Goal: Information Seeking & Learning: Learn about a topic

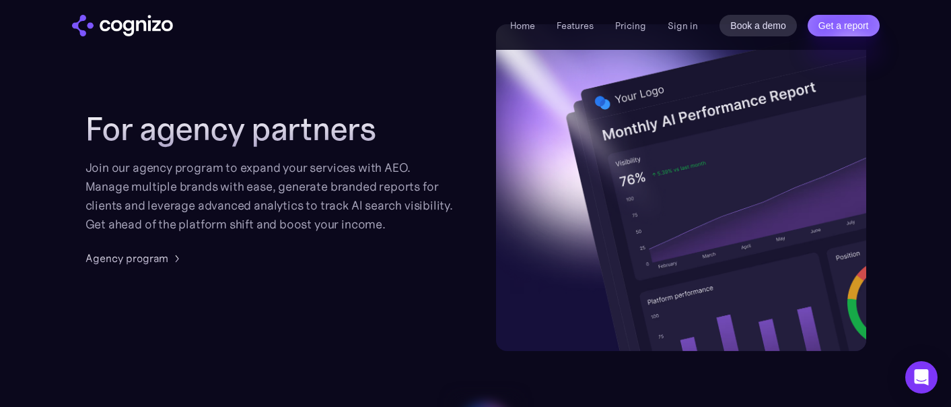
scroll to position [3595, 0]
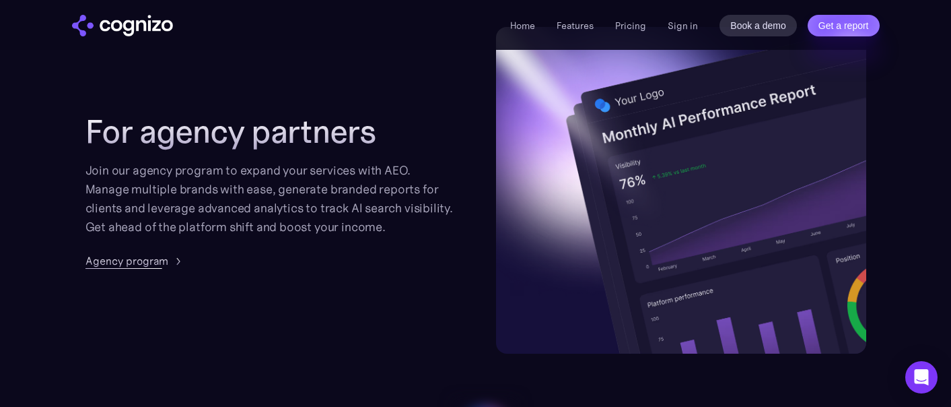
click at [113, 260] on div "Agency program" at bounding box center [126, 260] width 83 height 16
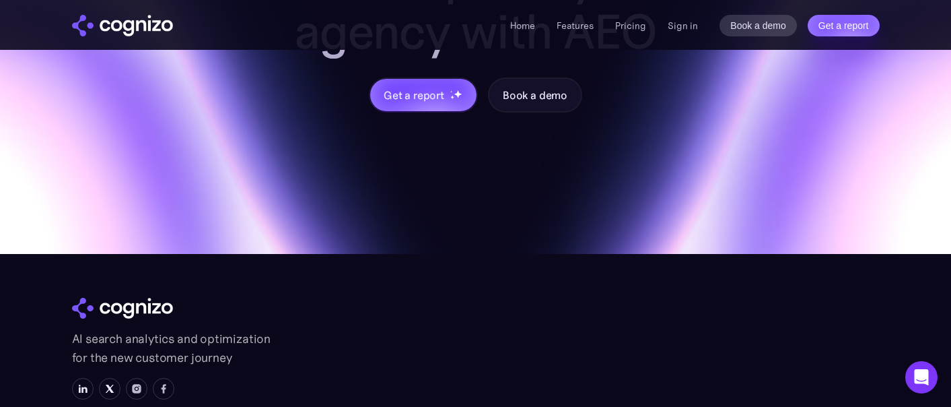
scroll to position [1612, 0]
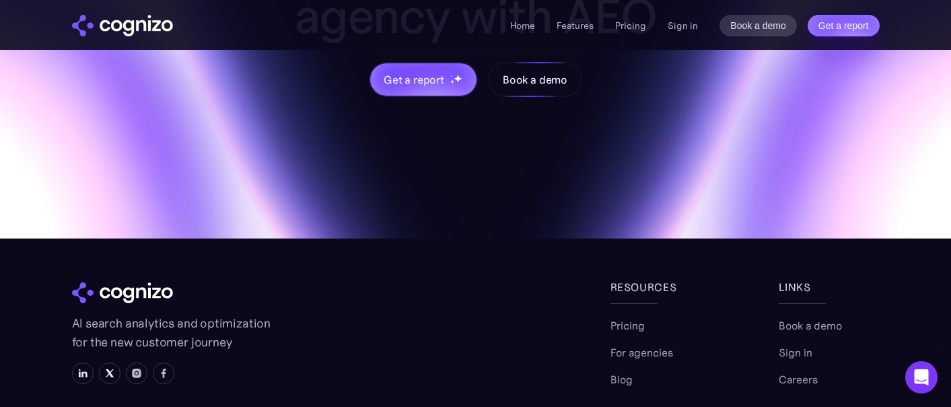
click at [531, 83] on div "Book a demo" at bounding box center [535, 79] width 65 height 16
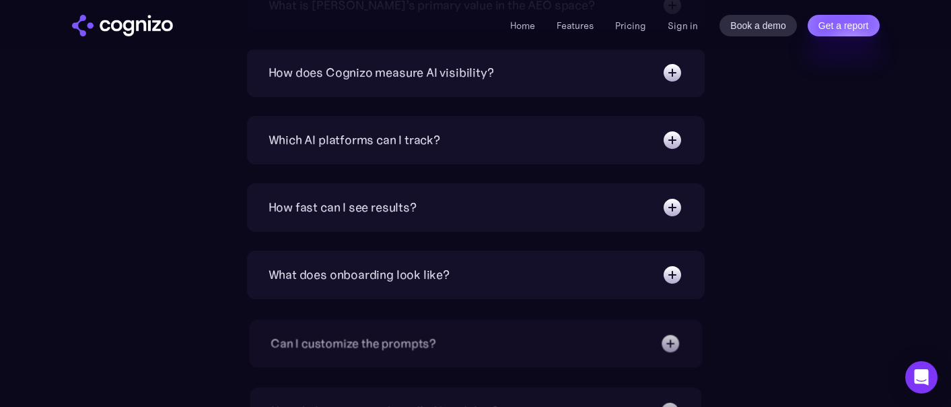
scroll to position [1473, 0]
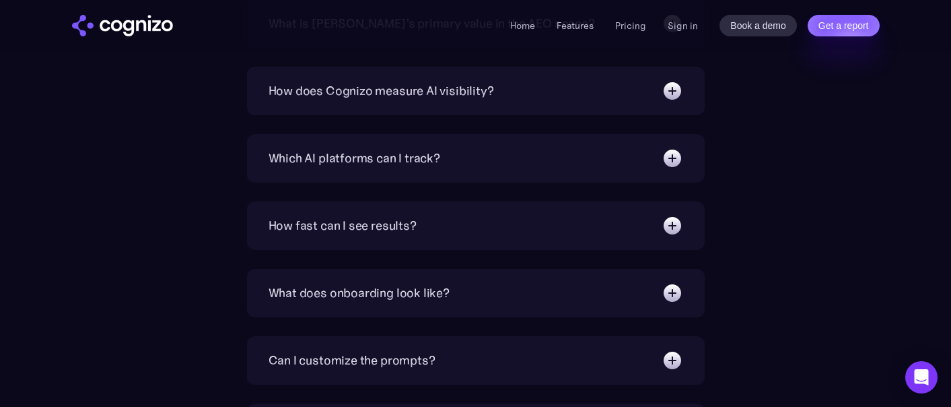
click at [350, 100] on div "How does Cognizo measure AI visibility?" at bounding box center [382, 90] width 226 height 19
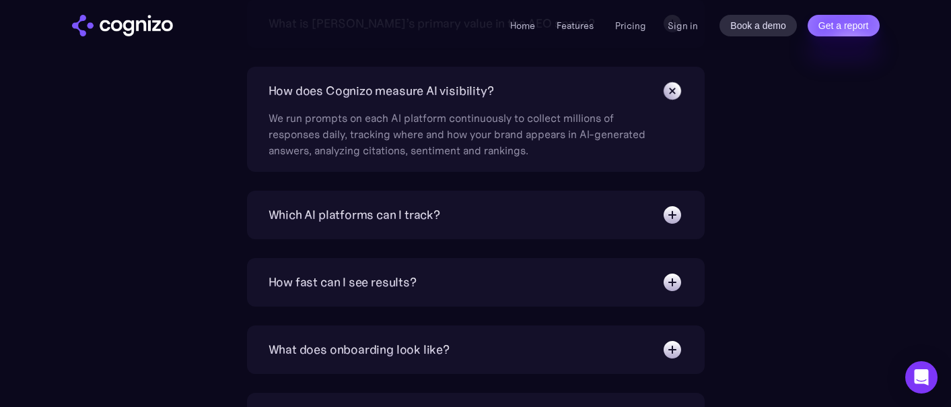
click at [350, 100] on div "How does Cognizo measure AI visibility?" at bounding box center [382, 90] width 226 height 19
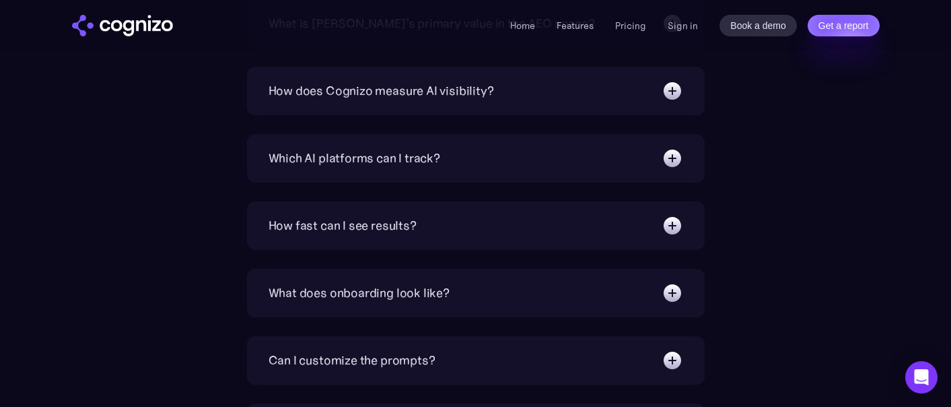
click at [347, 168] on div "Which AI platforms can I track?" at bounding box center [355, 158] width 172 height 19
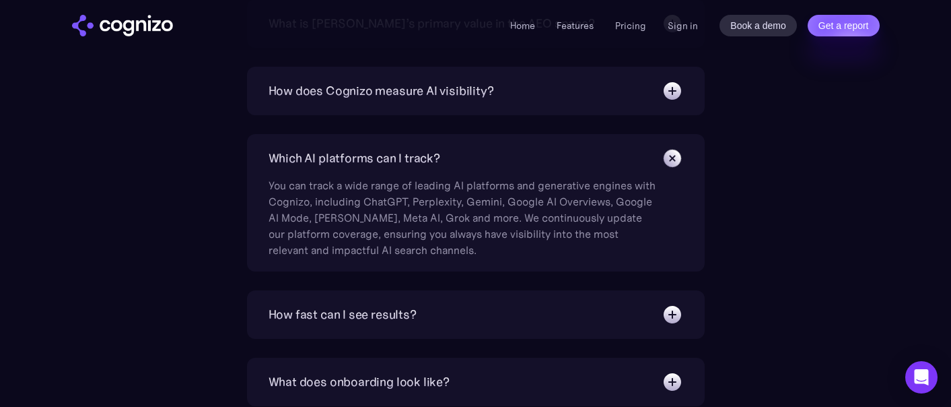
click at [347, 168] on div "Which AI platforms can I track?" at bounding box center [355, 158] width 172 height 19
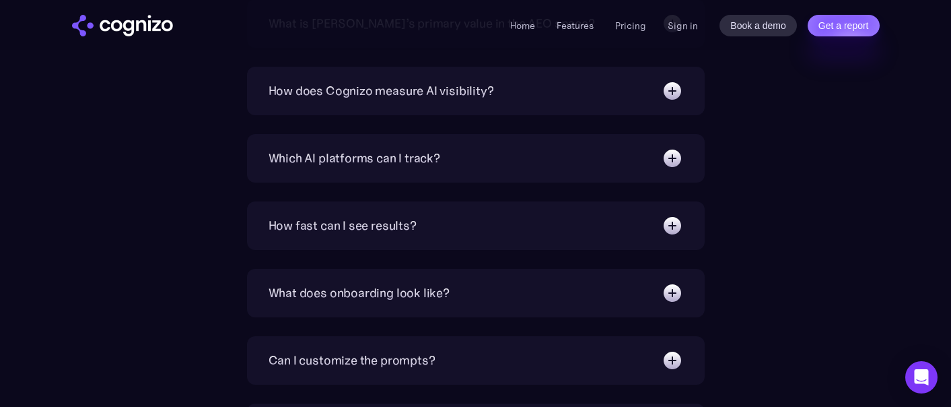
click at [352, 235] on div "How fast can I see results?" at bounding box center [343, 225] width 148 height 19
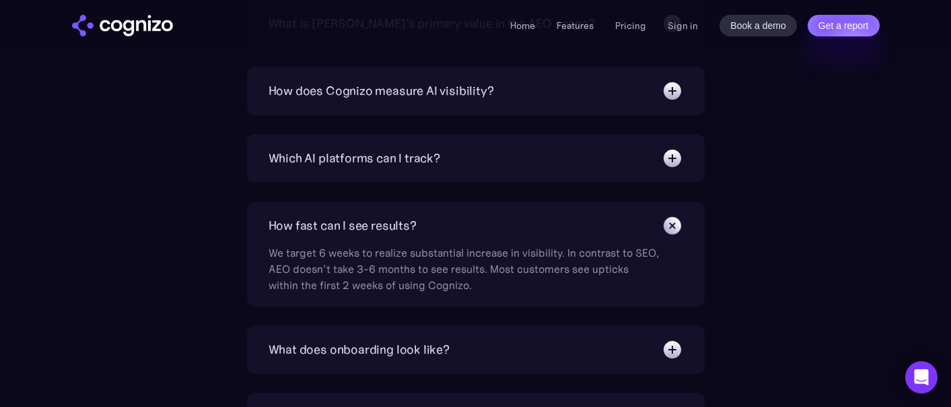
click at [352, 235] on div "How fast can I see results?" at bounding box center [343, 225] width 148 height 19
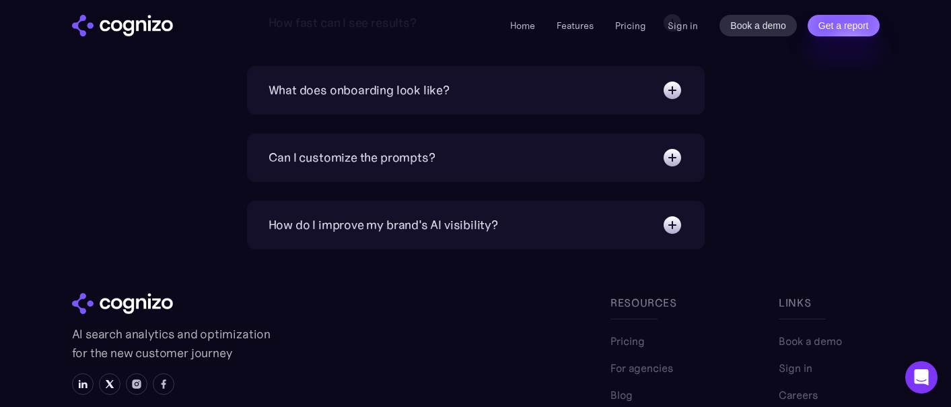
scroll to position [1687, 0]
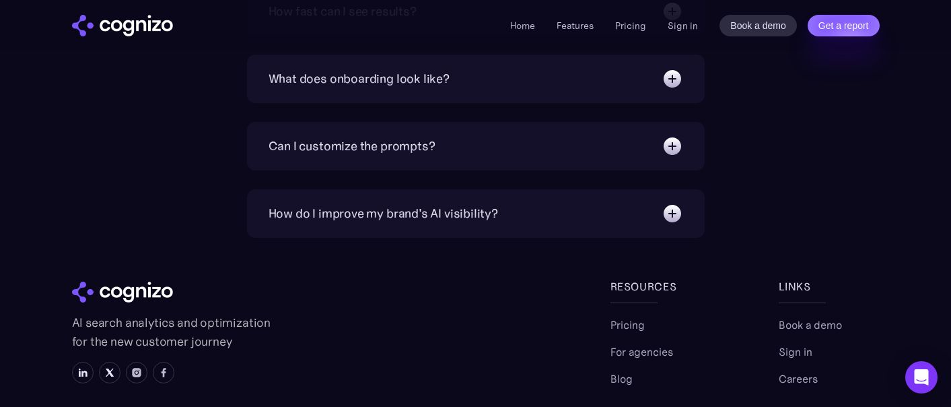
click at [386, 155] on div "Can I customize the prompts?" at bounding box center [352, 146] width 167 height 19
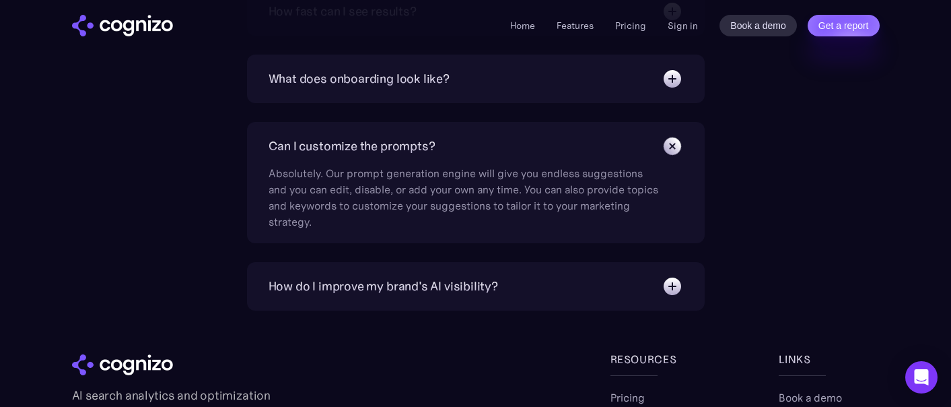
click at [386, 155] on div "Can I customize the prompts?" at bounding box center [352, 146] width 167 height 19
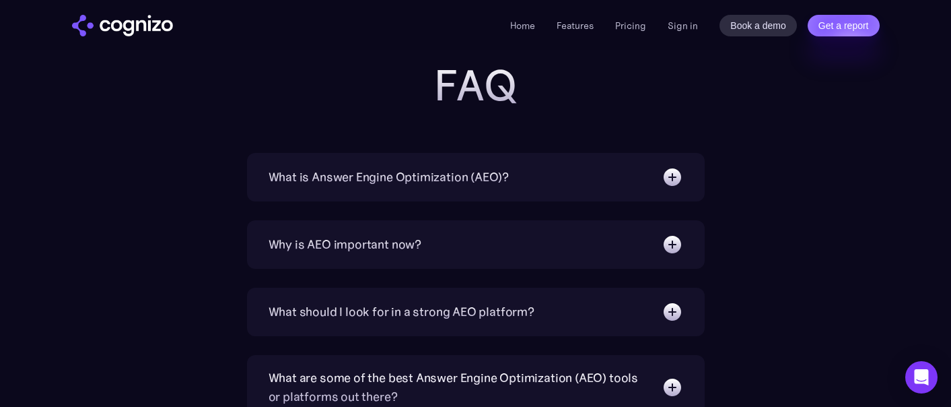
scroll to position [920, 0]
